Goal: Information Seeking & Learning: Learn about a topic

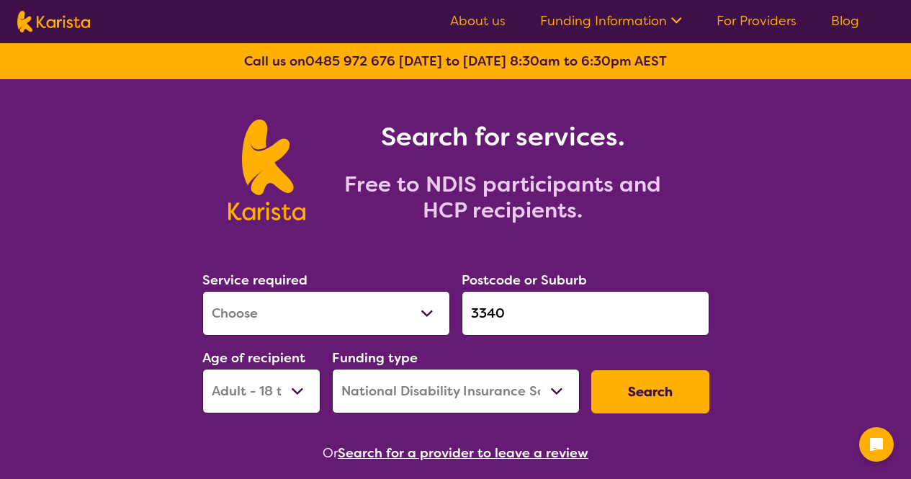
select select "[MEDICAL_DATA]"
select select "AD"
select select "NDIS"
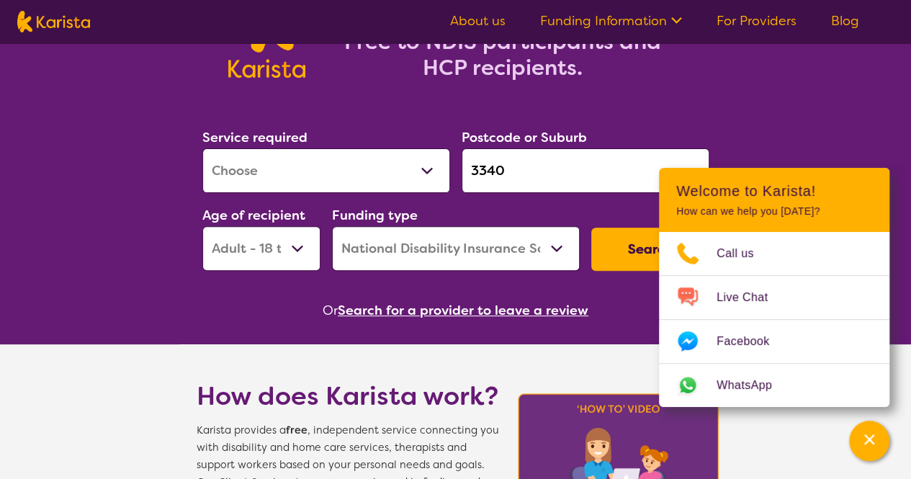
scroll to position [144, 0]
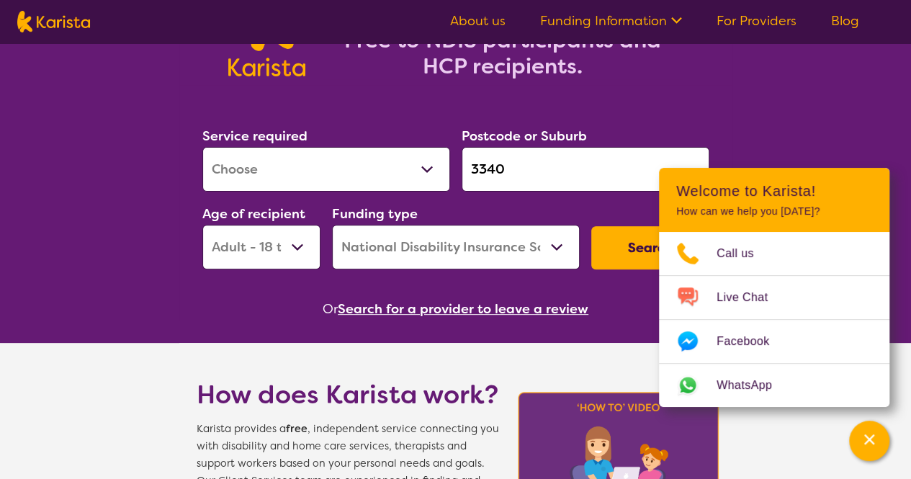
click at [350, 172] on select "Allied Health Assistant Assessment ([MEDICAL_DATA] or [MEDICAL_DATA]) Behaviour…" at bounding box center [326, 169] width 248 height 45
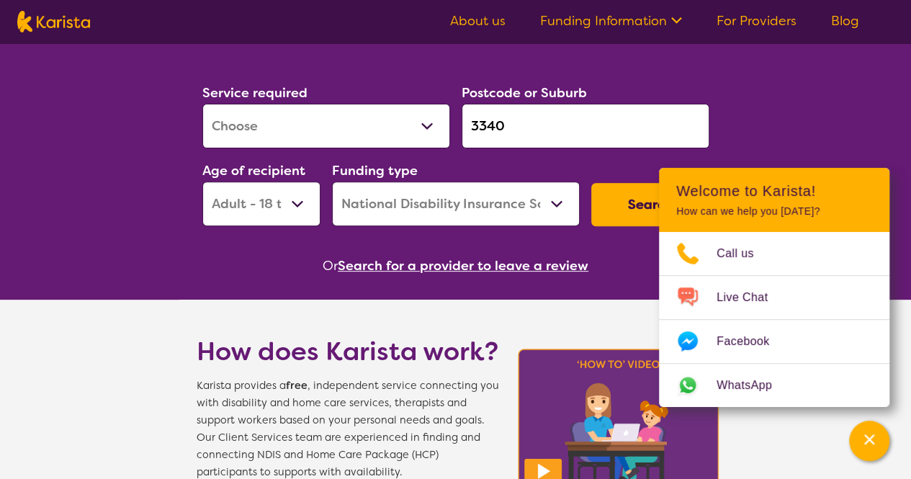
scroll to position [216, 0]
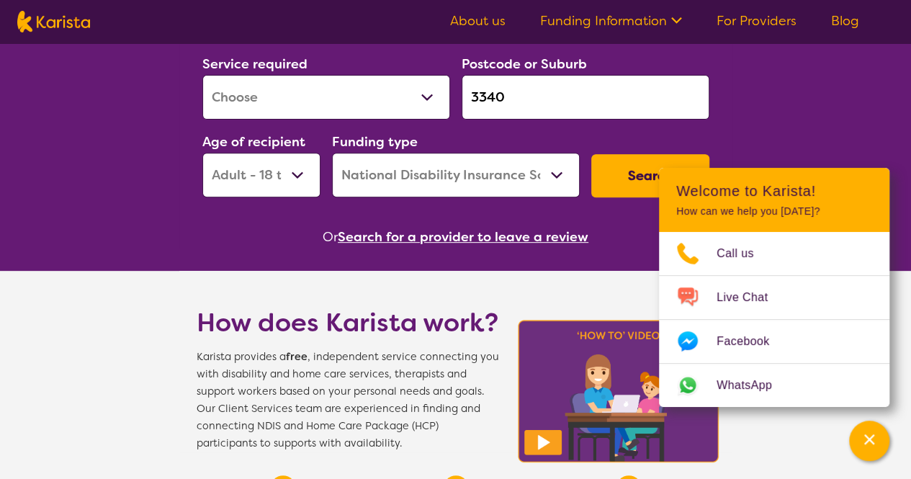
click at [338, 97] on select "Allied Health Assistant Assessment ([MEDICAL_DATA] or [MEDICAL_DATA]) Behaviour…" at bounding box center [326, 97] width 248 height 45
click at [202, 75] on select "Allied Health Assistant Assessment ([MEDICAL_DATA] or [MEDICAL_DATA]) Behaviour…" at bounding box center [326, 97] width 248 height 45
click at [393, 73] on div "Service required Allied Health Assistant Assessment ([MEDICAL_DATA] or [MEDICAL…" at bounding box center [326, 86] width 248 height 66
click at [396, 94] on select "Allied Health Assistant Assessment ([MEDICAL_DATA] or [MEDICAL_DATA]) Behaviour…" at bounding box center [326, 97] width 248 height 45
click at [610, 117] on input "3340" at bounding box center [585, 97] width 248 height 45
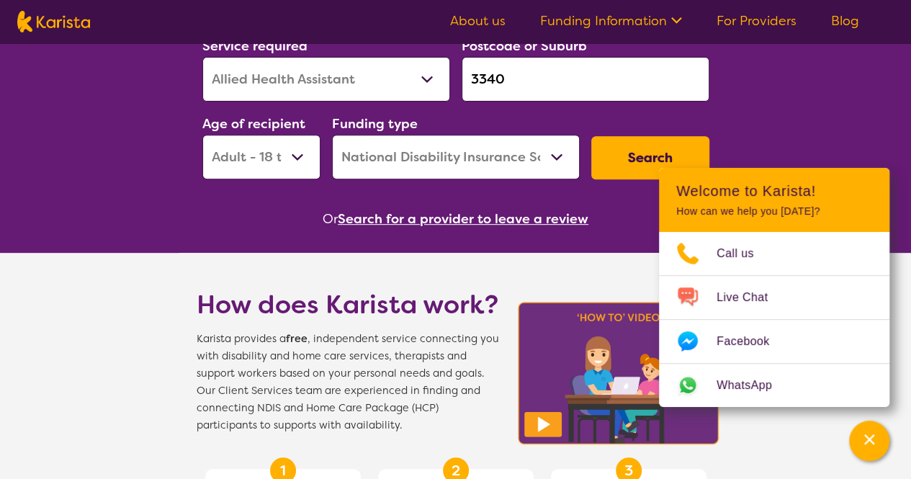
scroll to position [144, 0]
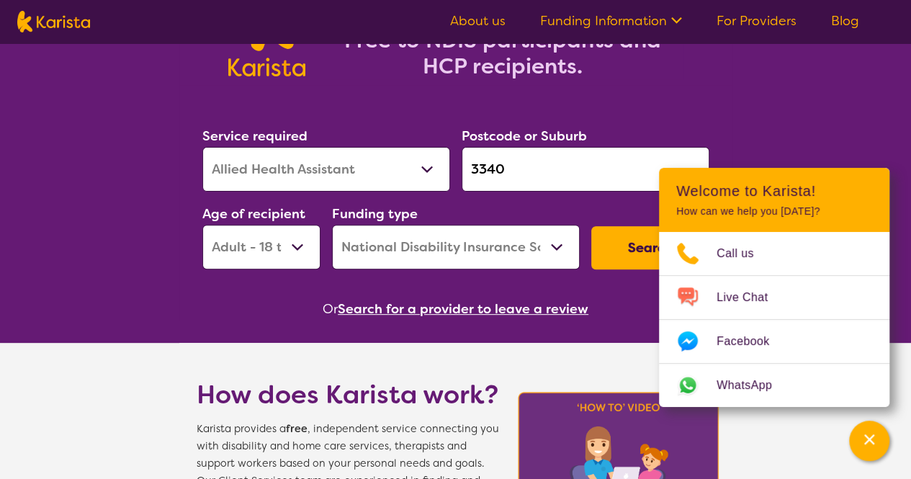
click at [271, 237] on select "Early Childhood - 0 to 9 Child - 10 to 11 Adolescent - 12 to 17 Adult - 18 to 6…" at bounding box center [261, 247] width 118 height 45
click at [202, 225] on select "Early Childhood - 0 to 9 Child - 10 to 11 Adolescent - 12 to 17 Adult - 18 to 6…" at bounding box center [261, 247] width 118 height 45
click at [435, 171] on select "Allied Health Assistant Assessment ([MEDICAL_DATA] or [MEDICAL_DATA]) Behaviour…" at bounding box center [326, 169] width 248 height 45
select select "Counselling"
click at [202, 147] on select "Allied Health Assistant Assessment ([MEDICAL_DATA] or [MEDICAL_DATA]) Behaviour…" at bounding box center [326, 169] width 248 height 45
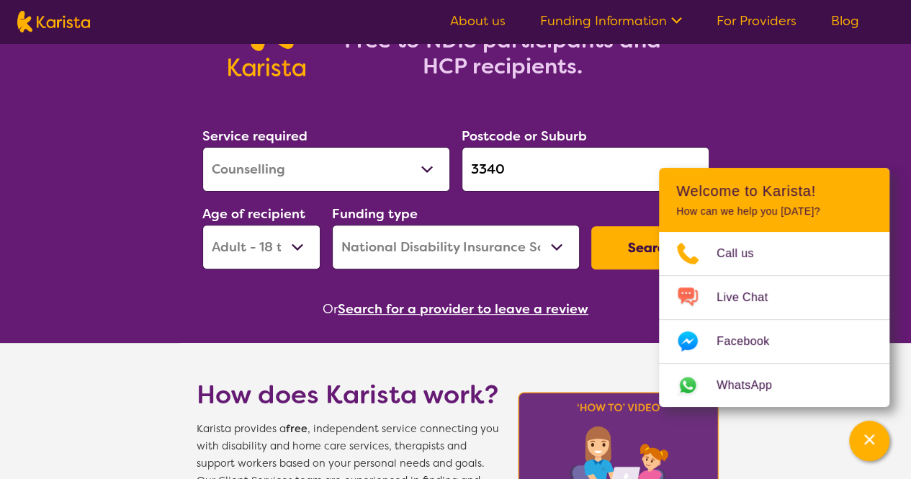
click at [520, 166] on input "3340" at bounding box center [585, 169] width 248 height 45
drag, startPoint x: 520, startPoint y: 166, endPoint x: 446, endPoint y: 161, distance: 74.4
click at [446, 162] on div "Service required Allied Health Assistant Assessment ([MEDICAL_DATA] or [MEDICAL…" at bounding box center [456, 196] width 518 height 155
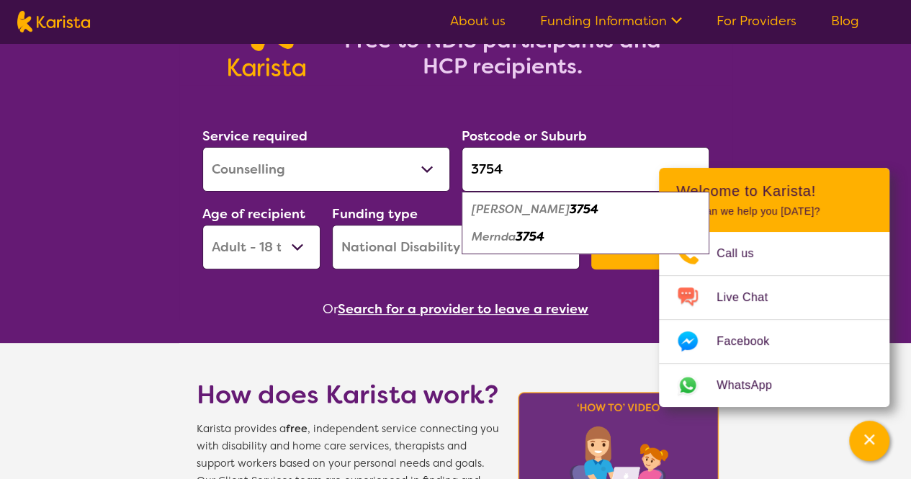
type input "3754"
click at [534, 232] on em "3754" at bounding box center [529, 236] width 29 height 15
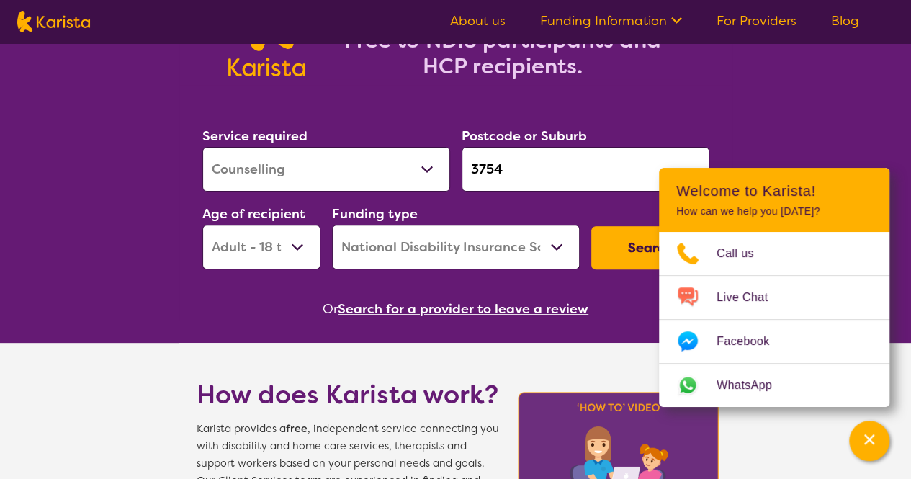
click at [638, 237] on button "Search" at bounding box center [650, 247] width 118 height 43
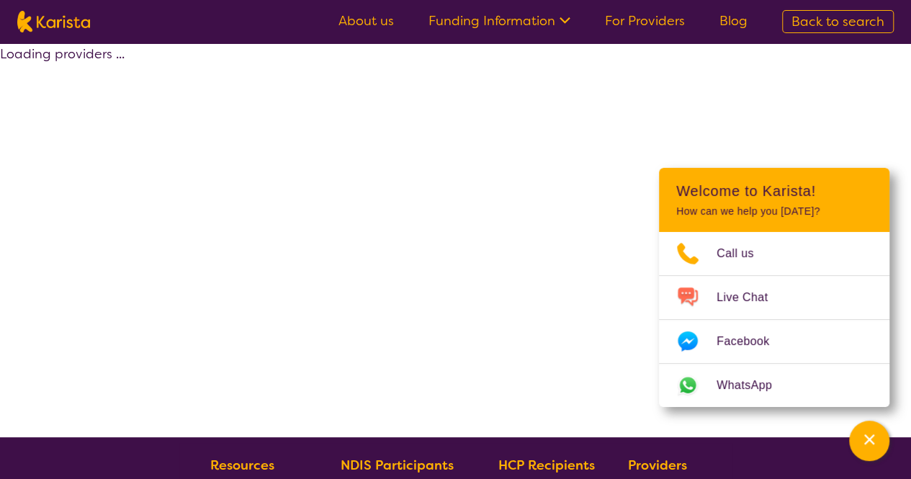
select select "by_score"
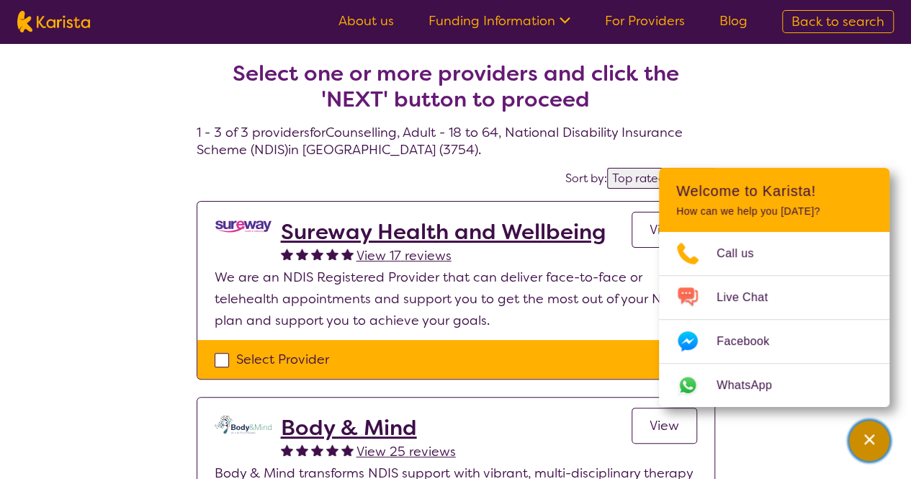
click at [880, 448] on div "Channel Menu" at bounding box center [868, 441] width 29 height 32
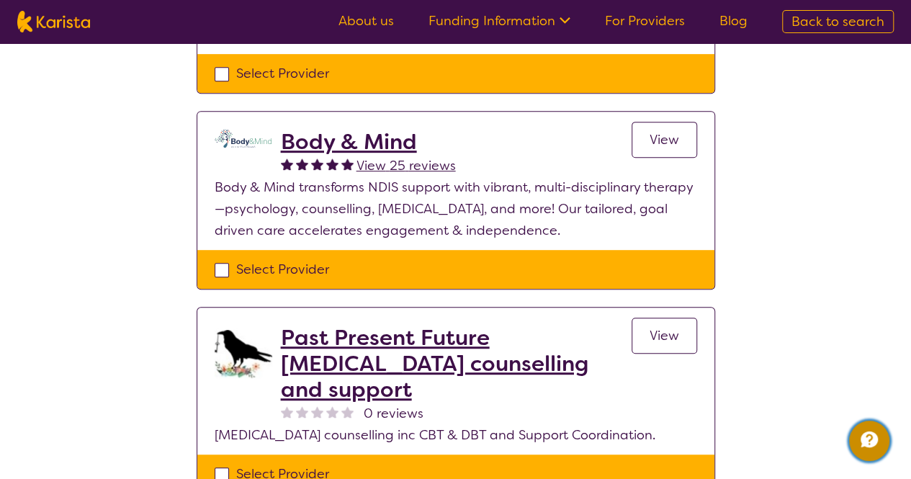
scroll to position [288, 0]
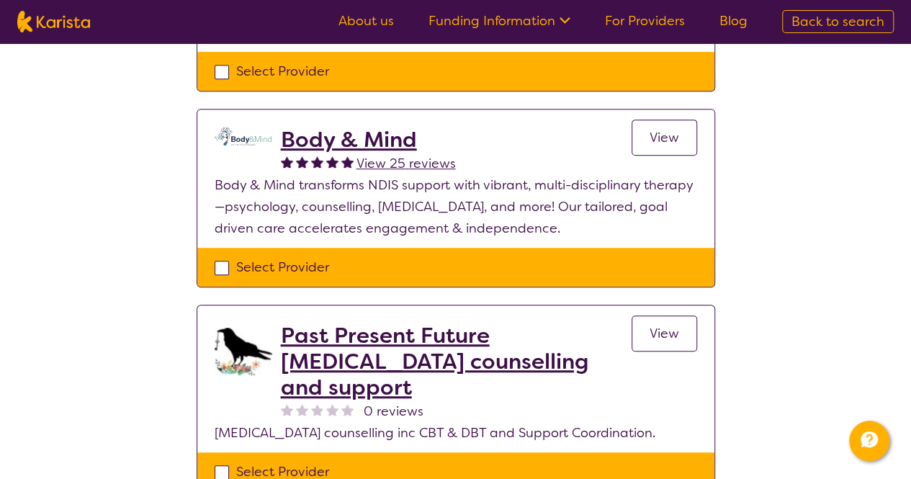
click at [651, 153] on link "View" at bounding box center [664, 137] width 66 height 36
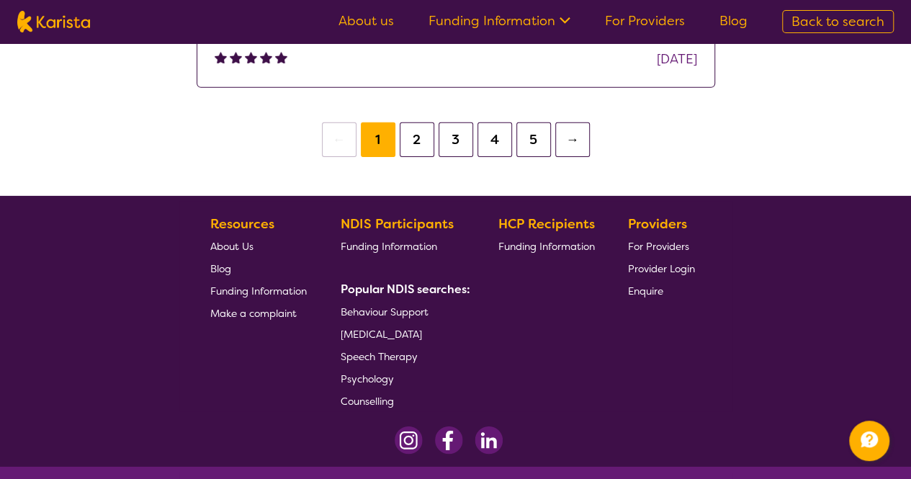
scroll to position [1990, 0]
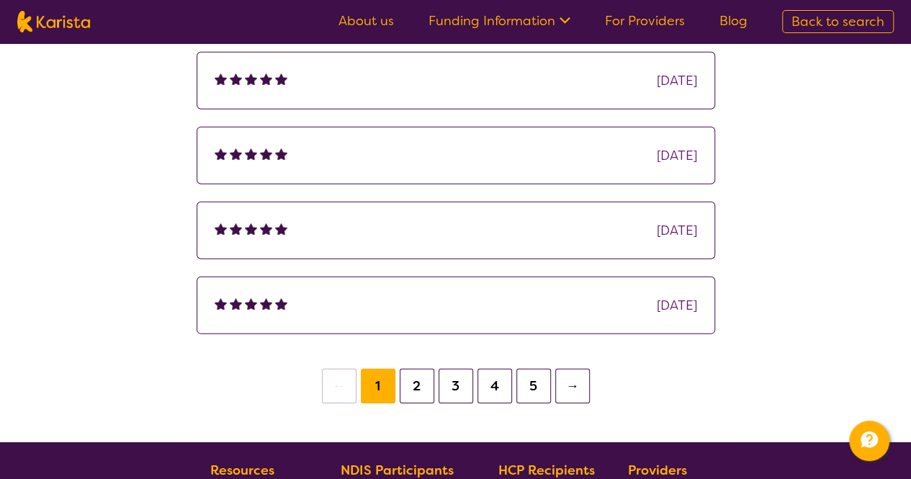
select select "by_score"
